Goal: Task Accomplishment & Management: Manage account settings

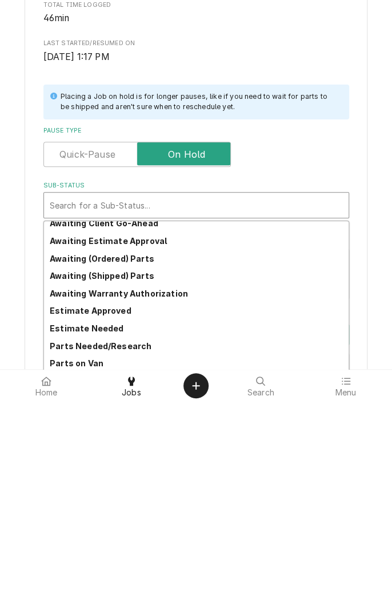
scroll to position [56, 0]
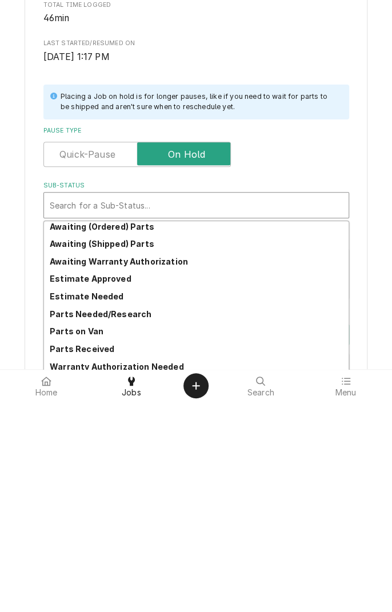
click at [130, 529] on div "Parts Needed/Research" at bounding box center [196, 525] width 305 height 18
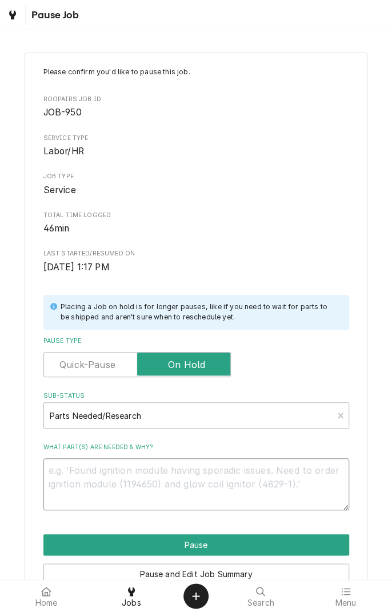
click at [192, 476] on textarea "What part(s) are needed & why?" at bounding box center [196, 484] width 306 height 51
type textarea "x"
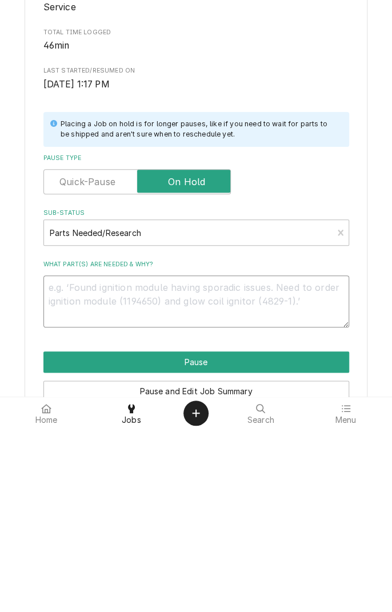
type textarea "E"
type textarea "x"
type textarea "En"
type textarea "x"
type textarea "End"
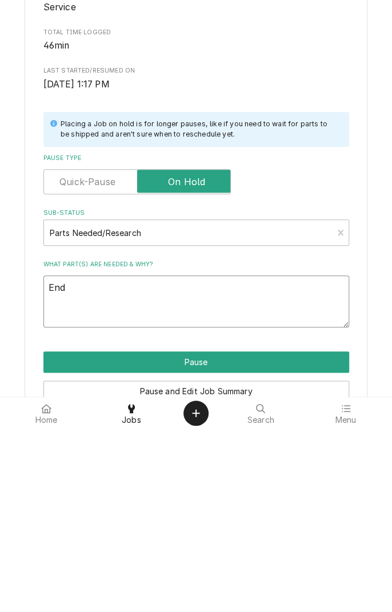
type textarea "x"
type textarea "End"
type textarea "x"
type textarea "End o"
type textarea "x"
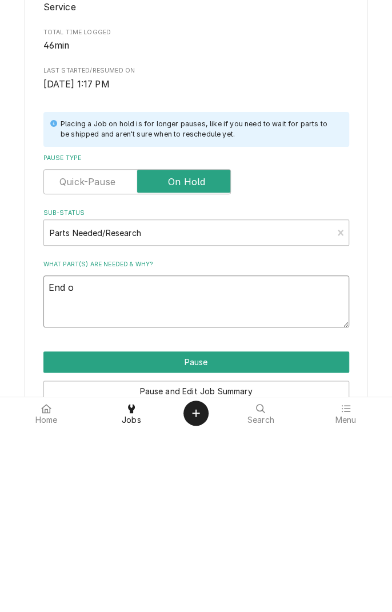
type textarea "End of"
type textarea "x"
type textarea "End of"
type textarea "x"
type textarea "End of b"
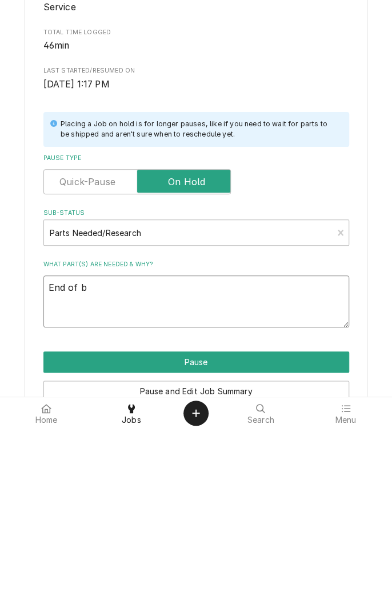
type textarea "x"
type textarea "End of bu"
type textarea "x"
type textarea "End of bus"
type textarea "x"
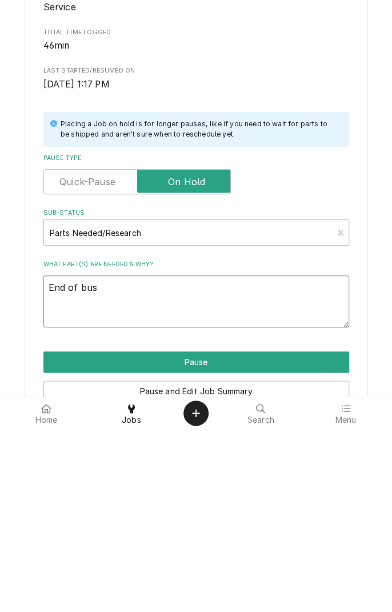
type textarea "End of business"
type textarea "x"
type textarea "End of business"
click at [212, 547] on button "Pause" at bounding box center [196, 545] width 306 height 21
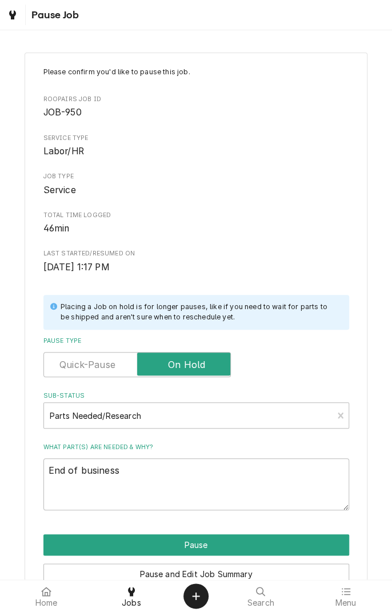
type textarea "x"
